Goal: Task Accomplishment & Management: Manage account settings

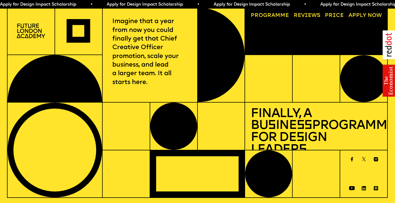
click at [35, 33] on img at bounding box center [31, 31] width 28 height 14
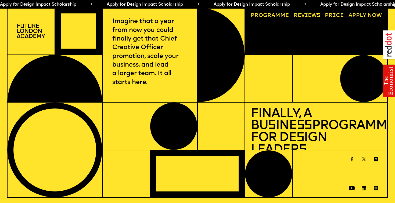
click at [30, 28] on img at bounding box center [31, 31] width 28 height 14
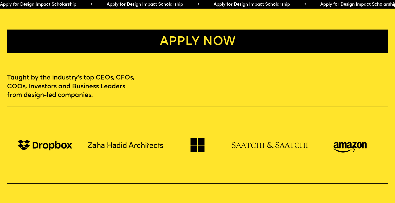
scroll to position [327, 0]
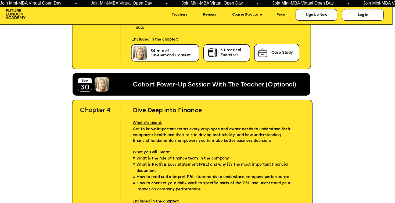
scroll to position [1616, 0]
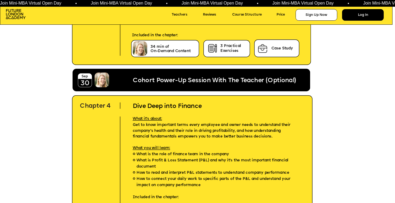
click at [368, 17] on div "Log In" at bounding box center [363, 15] width 42 height 12
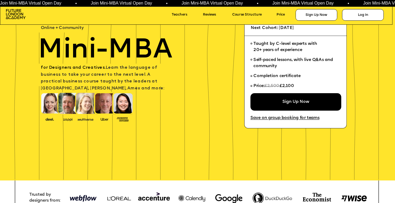
scroll to position [0, 0]
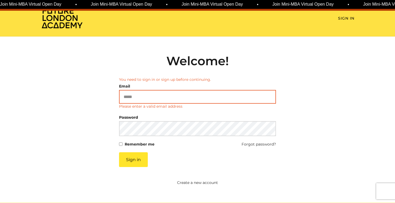
click at [163, 96] on input "Email" at bounding box center [197, 97] width 157 height 14
type input "**********"
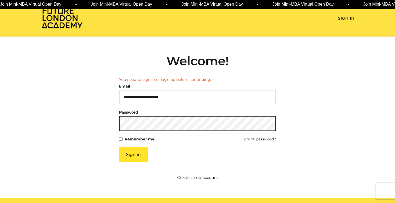
click at [119, 147] on button "Sign in" at bounding box center [133, 154] width 29 height 15
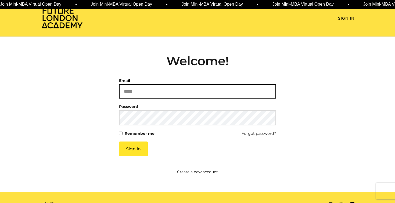
click at [151, 90] on input "Email" at bounding box center [197, 91] width 157 height 14
type input "**********"
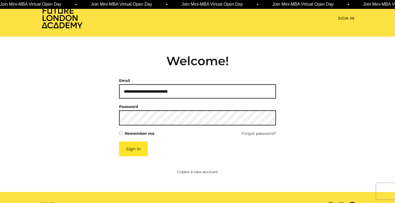
click at [119, 141] on button "Sign in" at bounding box center [133, 148] width 29 height 15
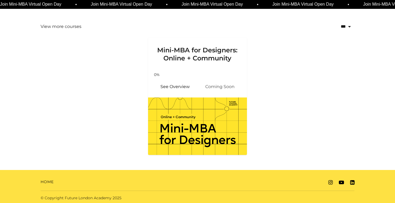
scroll to position [115, 0]
